Goal: Task Accomplishment & Management: Manage account settings

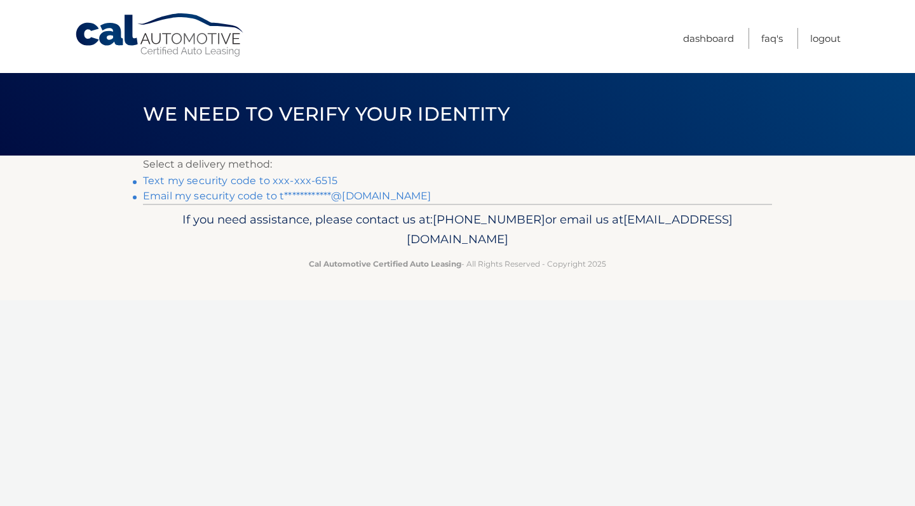
click at [232, 186] on link "Text my security code to xxx-xxx-6515" at bounding box center [240, 181] width 194 height 12
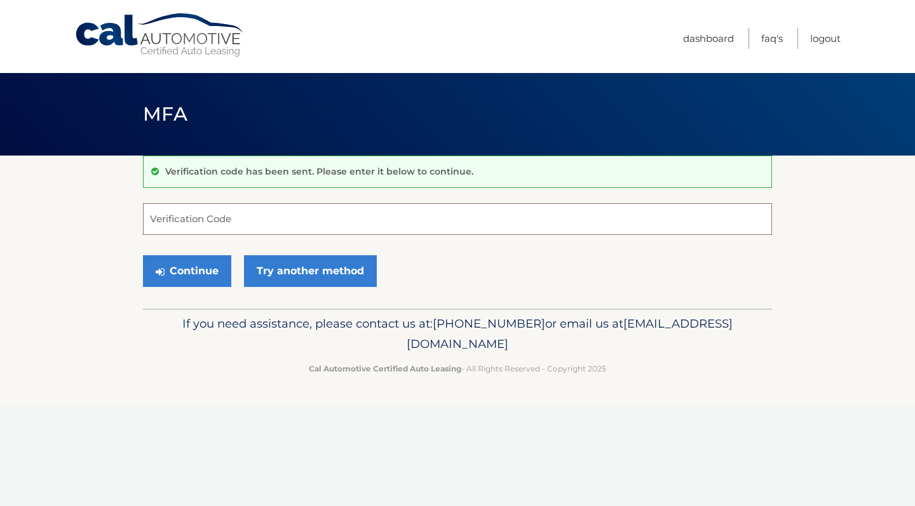
click at [229, 219] on input "Verification Code" at bounding box center [457, 219] width 629 height 32
type input "904626"
click at [187, 271] on button "Continue" at bounding box center [187, 271] width 88 height 32
click at [210, 258] on button "Continue" at bounding box center [187, 271] width 88 height 32
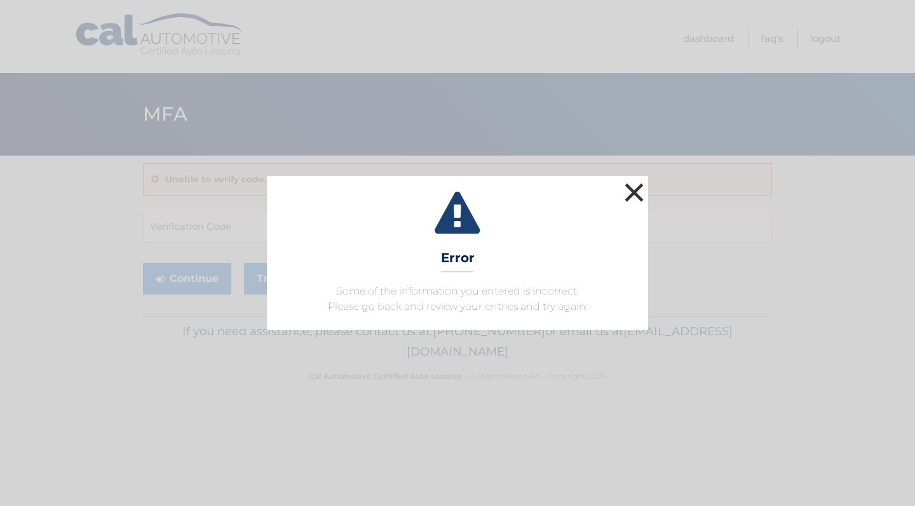
click at [645, 192] on button "×" at bounding box center [633, 192] width 25 height 25
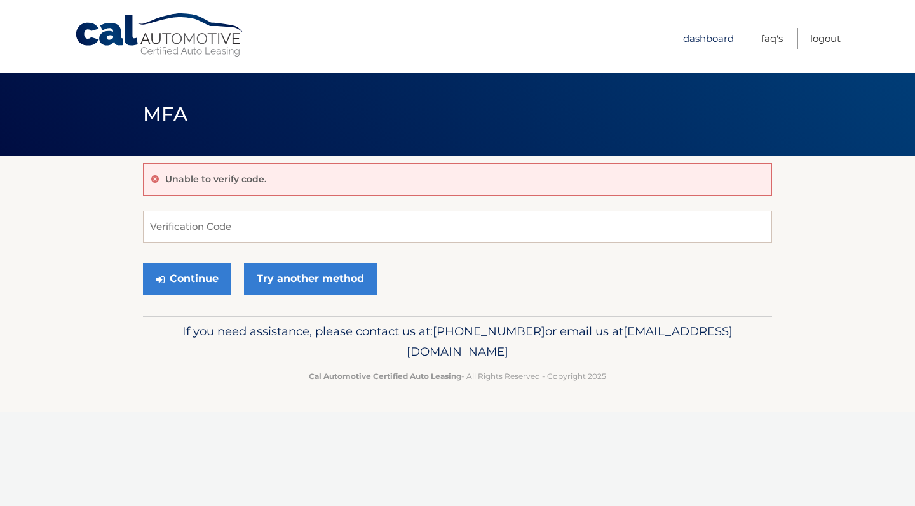
click at [692, 31] on link "Dashboard" at bounding box center [708, 38] width 51 height 21
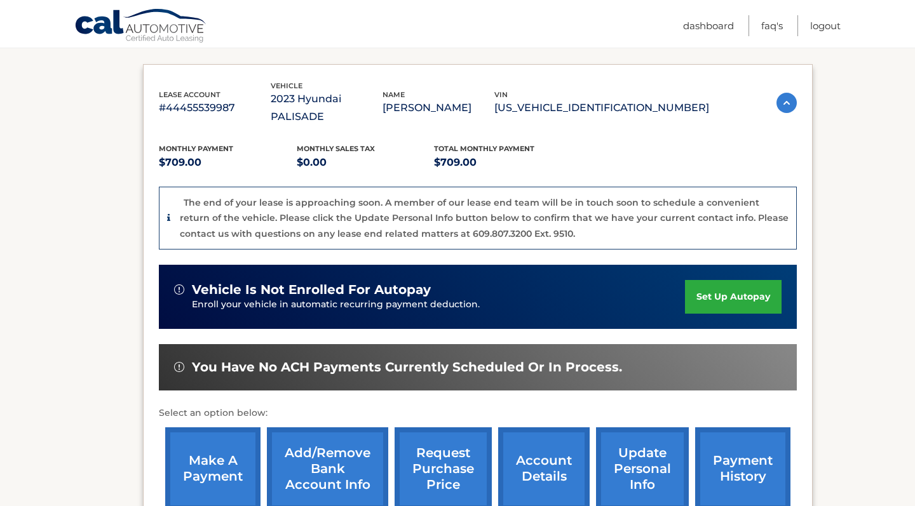
scroll to position [200, 0]
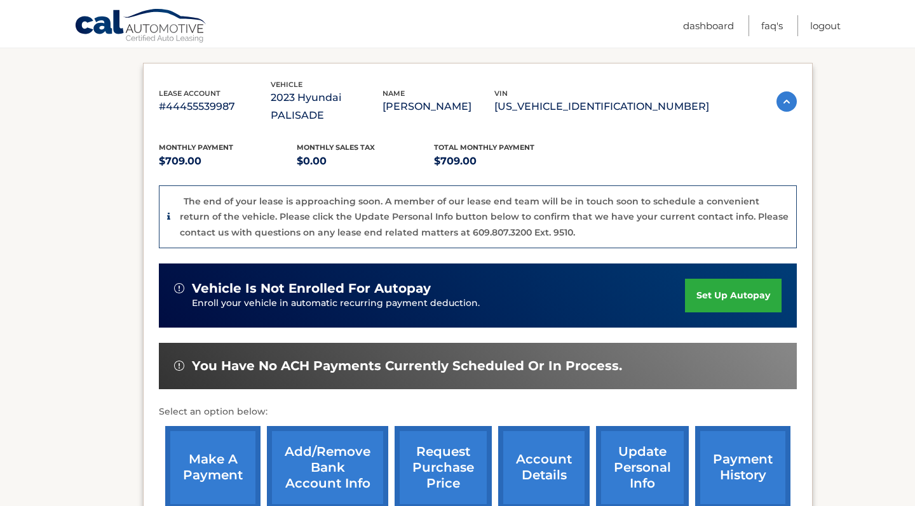
click at [492, 199] on p "The end of your lease is approaching soon. A member of our lease end team will …" at bounding box center [484, 217] width 609 height 43
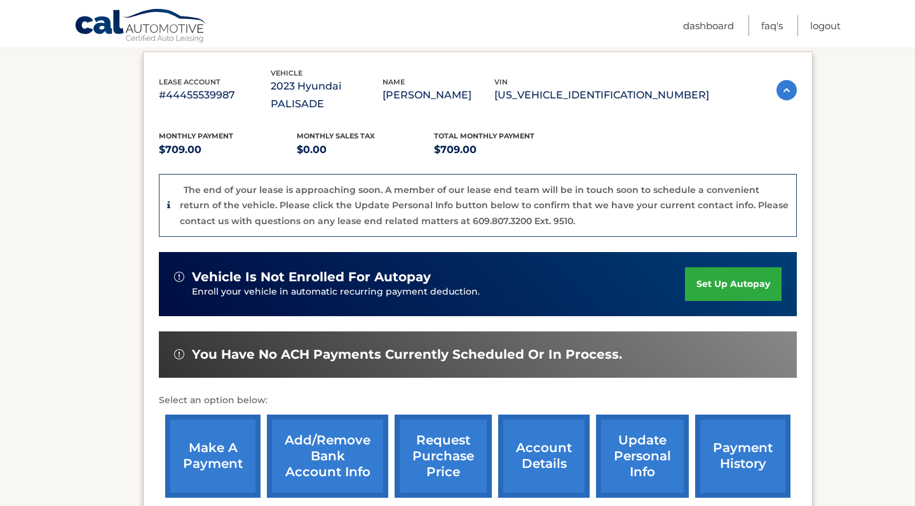
scroll to position [210, 0]
